Goal: Information Seeking & Learning: Learn about a topic

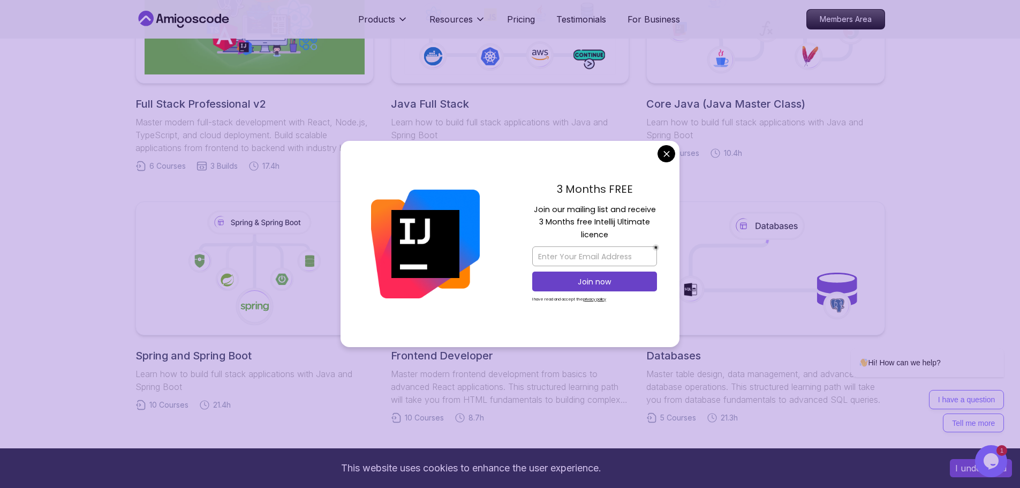
scroll to position [347, 0]
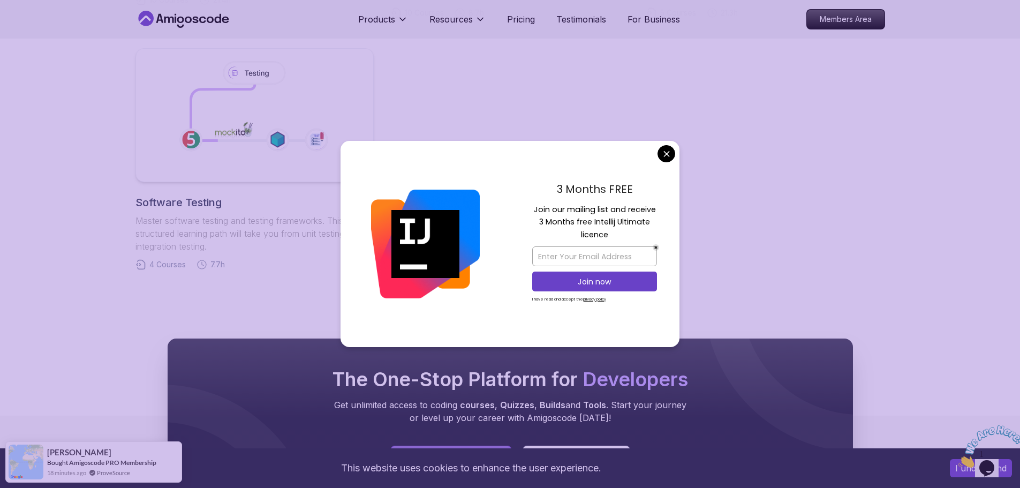
scroll to position [748, 0]
